Goal: Transaction & Acquisition: Obtain resource

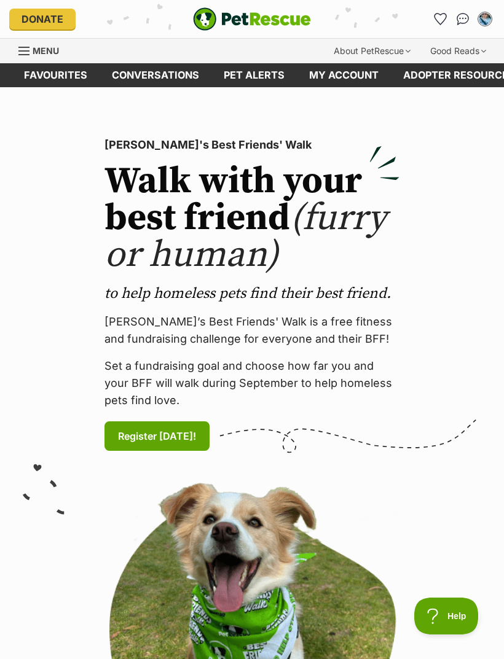
click at [37, 41] on link "Menu" at bounding box center [42, 50] width 49 height 22
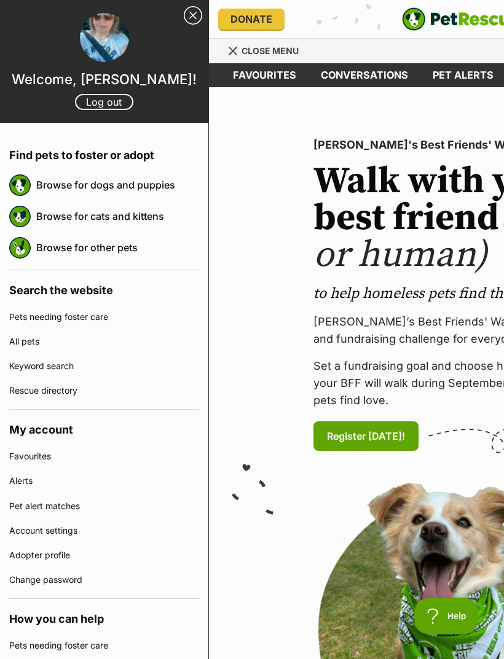
click at [136, 221] on link "Browse for cats and kittens" at bounding box center [117, 216] width 163 height 26
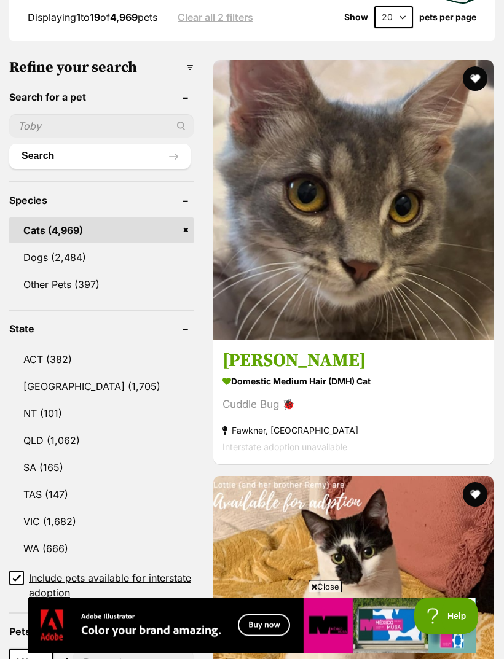
scroll to position [464, 0]
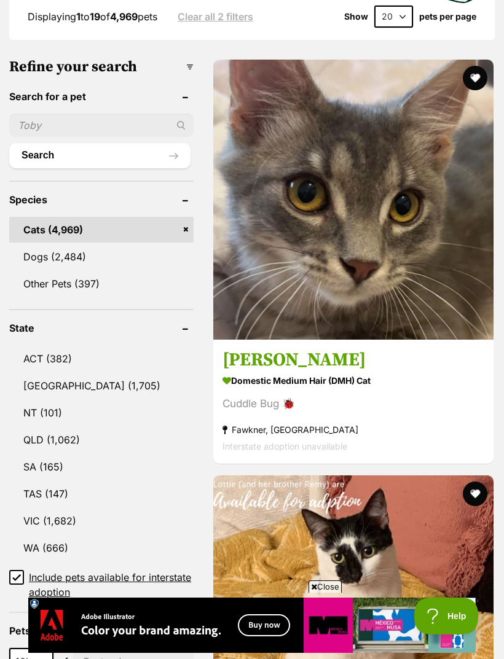
click at [75, 508] on link "VIC (1,682)" at bounding box center [101, 521] width 184 height 26
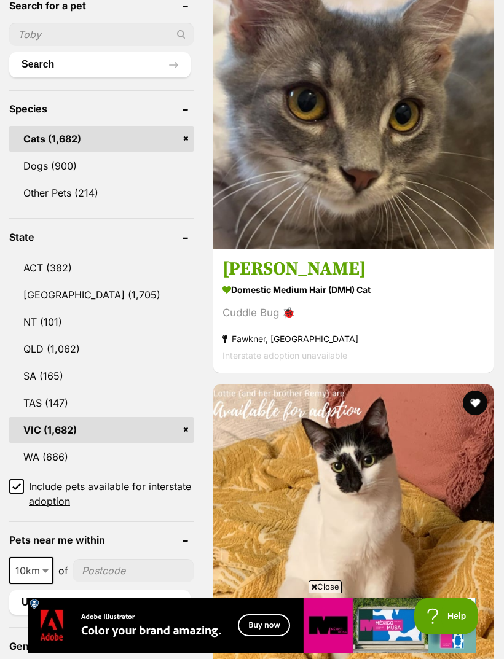
click at [21, 479] on input "Include pets available for interstate adoption" at bounding box center [16, 486] width 15 height 15
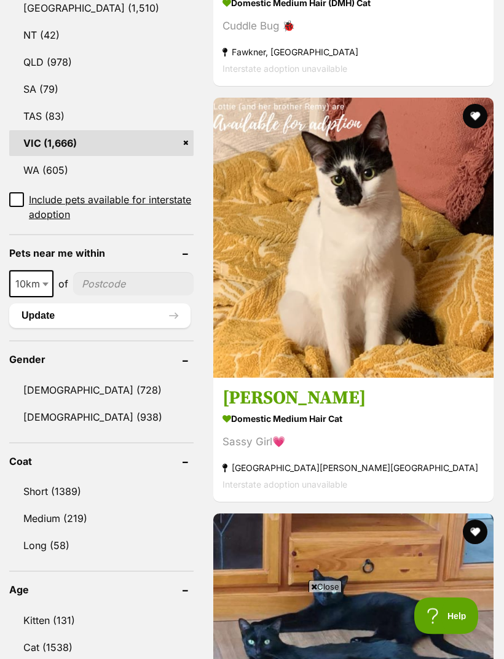
scroll to position [783, 0]
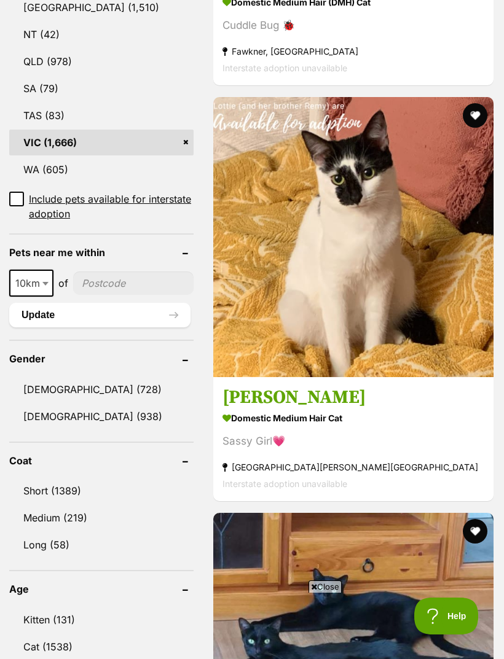
click at [69, 532] on link "Long (58)" at bounding box center [101, 545] width 184 height 26
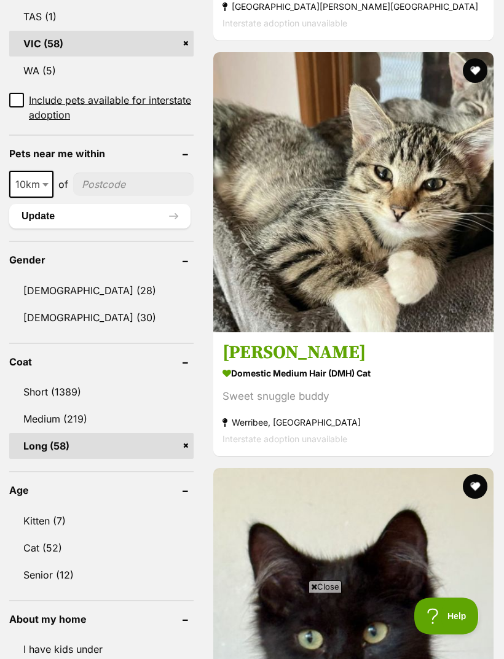
click at [98, 406] on link "Medium (219)" at bounding box center [101, 419] width 184 height 26
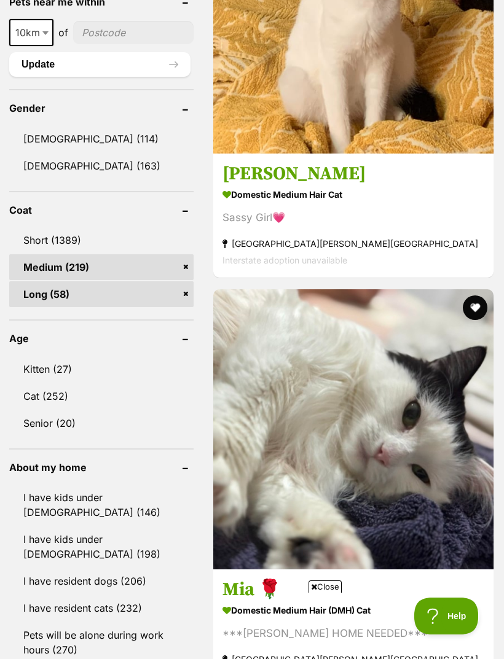
click at [55, 356] on link "Kitten (27)" at bounding box center [101, 369] width 184 height 26
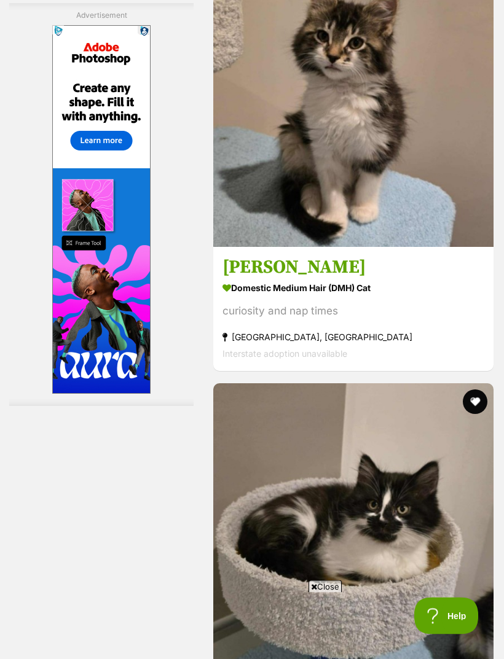
scroll to position [2191, 0]
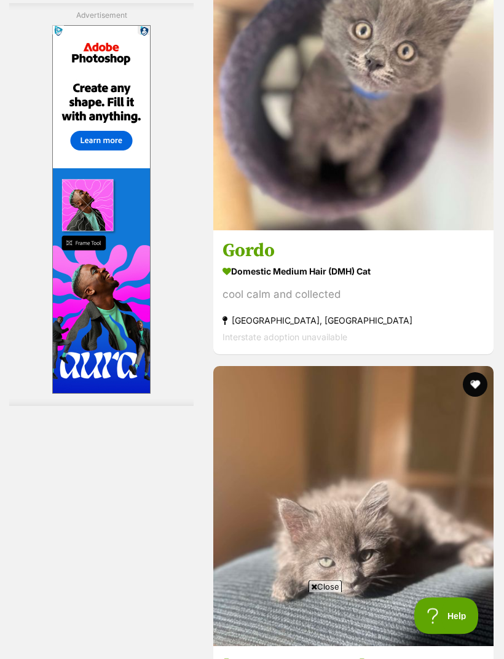
scroll to position [3256, 0]
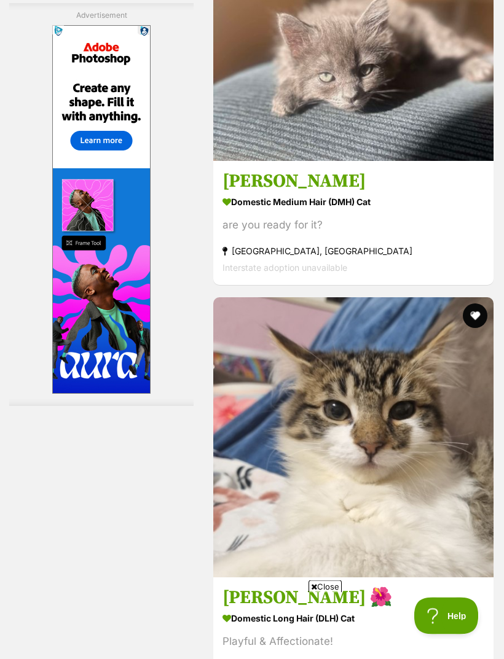
scroll to position [3741, 0]
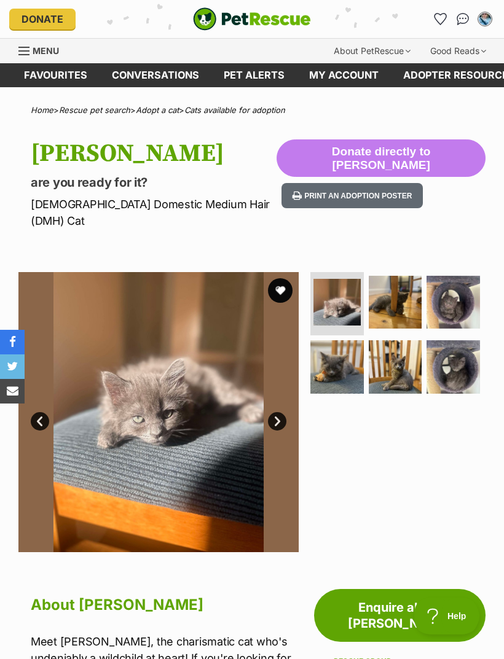
click at [399, 296] on img at bounding box center [395, 302] width 53 height 53
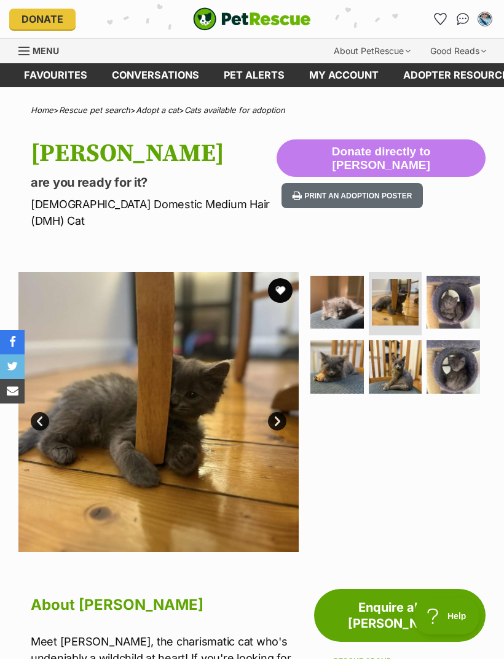
click at [450, 294] on img at bounding box center [452, 302] width 53 height 53
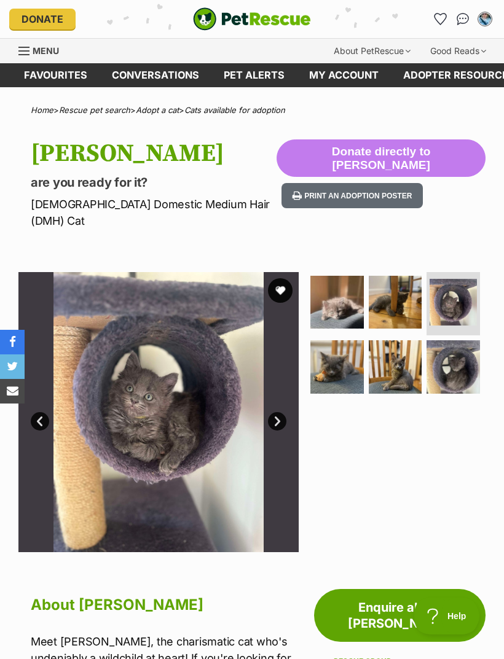
click at [346, 359] on img at bounding box center [336, 366] width 53 height 53
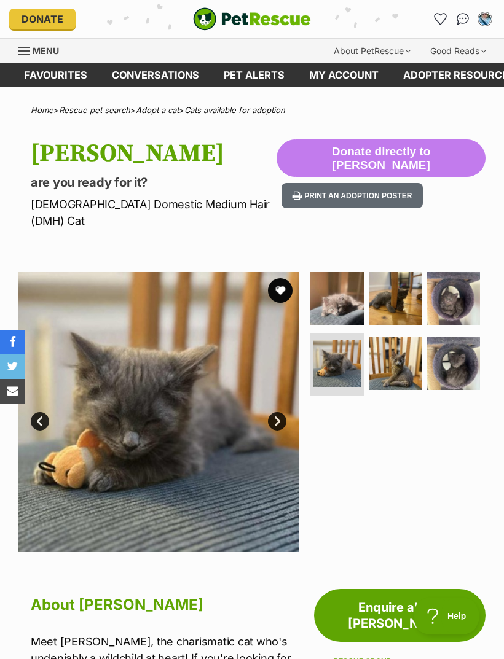
click at [405, 351] on img at bounding box center [395, 363] width 53 height 53
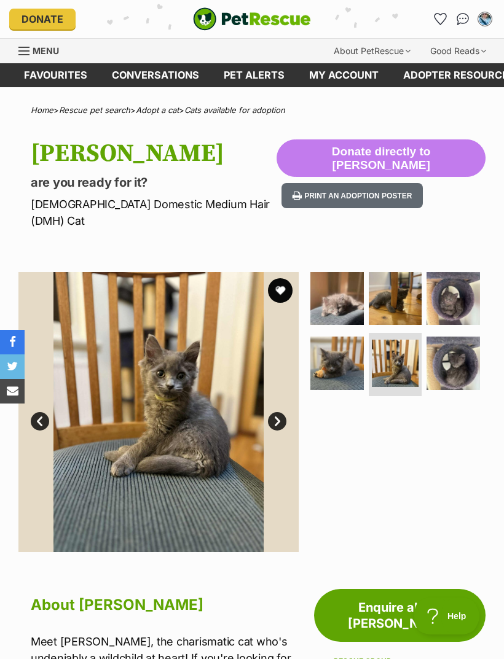
click at [461, 356] on img at bounding box center [452, 363] width 53 height 53
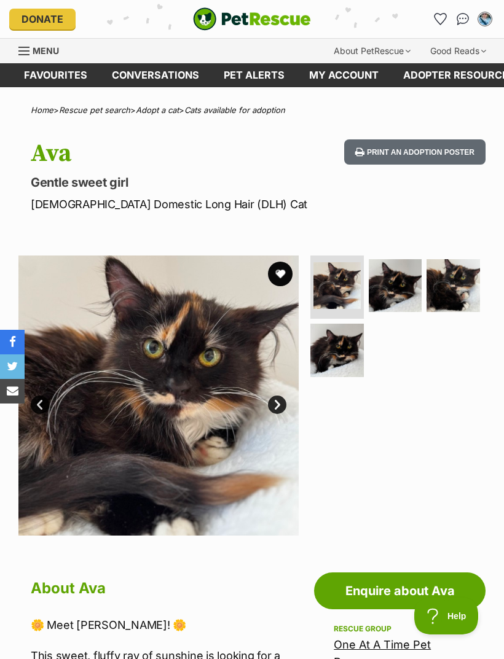
click at [289, 390] on img at bounding box center [158, 396] width 280 height 280
click at [283, 408] on link "Next" at bounding box center [277, 405] width 18 height 18
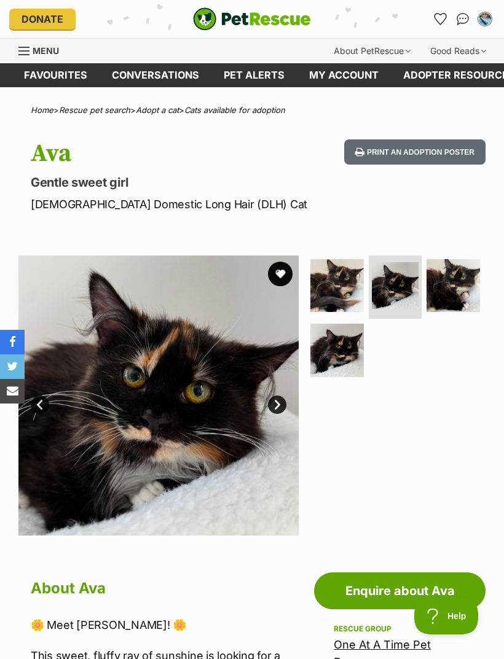
click at [278, 400] on link "Next" at bounding box center [277, 405] width 18 height 18
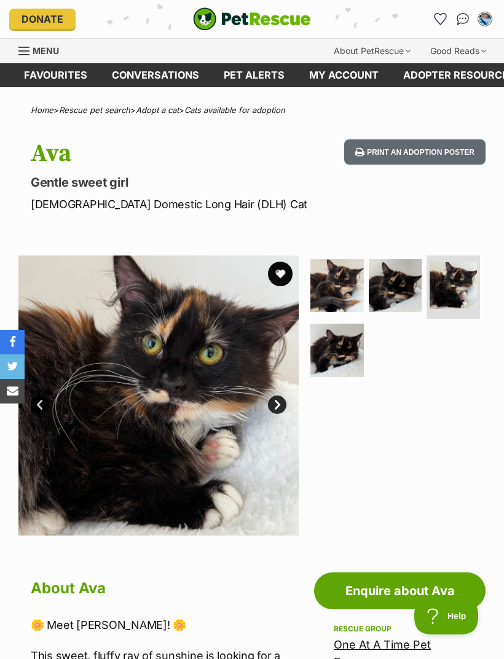
click at [282, 390] on img at bounding box center [158, 396] width 280 height 280
click at [281, 403] on link "Next" at bounding box center [277, 405] width 18 height 18
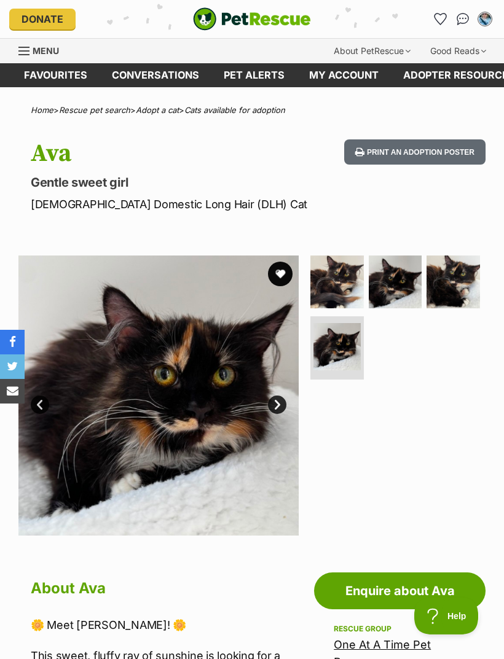
click at [279, 401] on link "Next" at bounding box center [277, 405] width 18 height 18
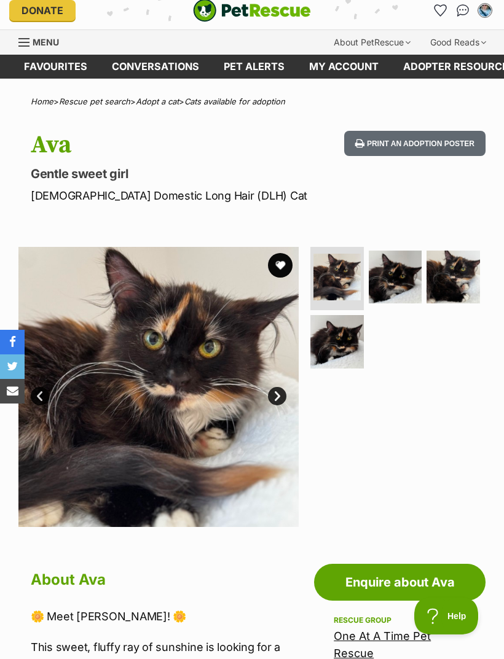
scroll to position [7, 0]
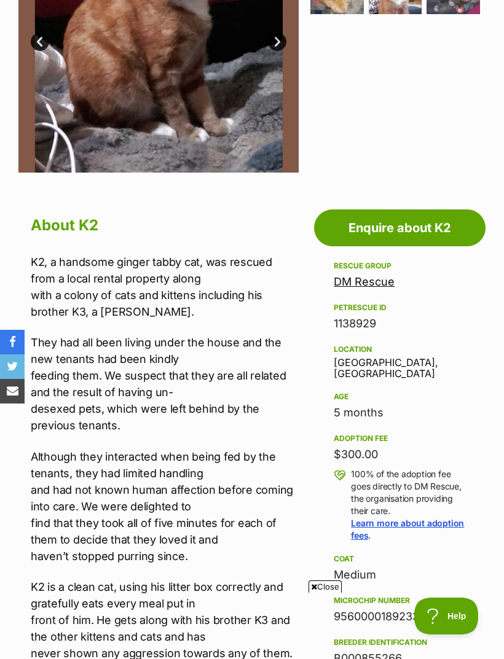
click at [42, 33] on link "Prev" at bounding box center [40, 42] width 18 height 18
